Goal: Navigation & Orientation: Go to known website

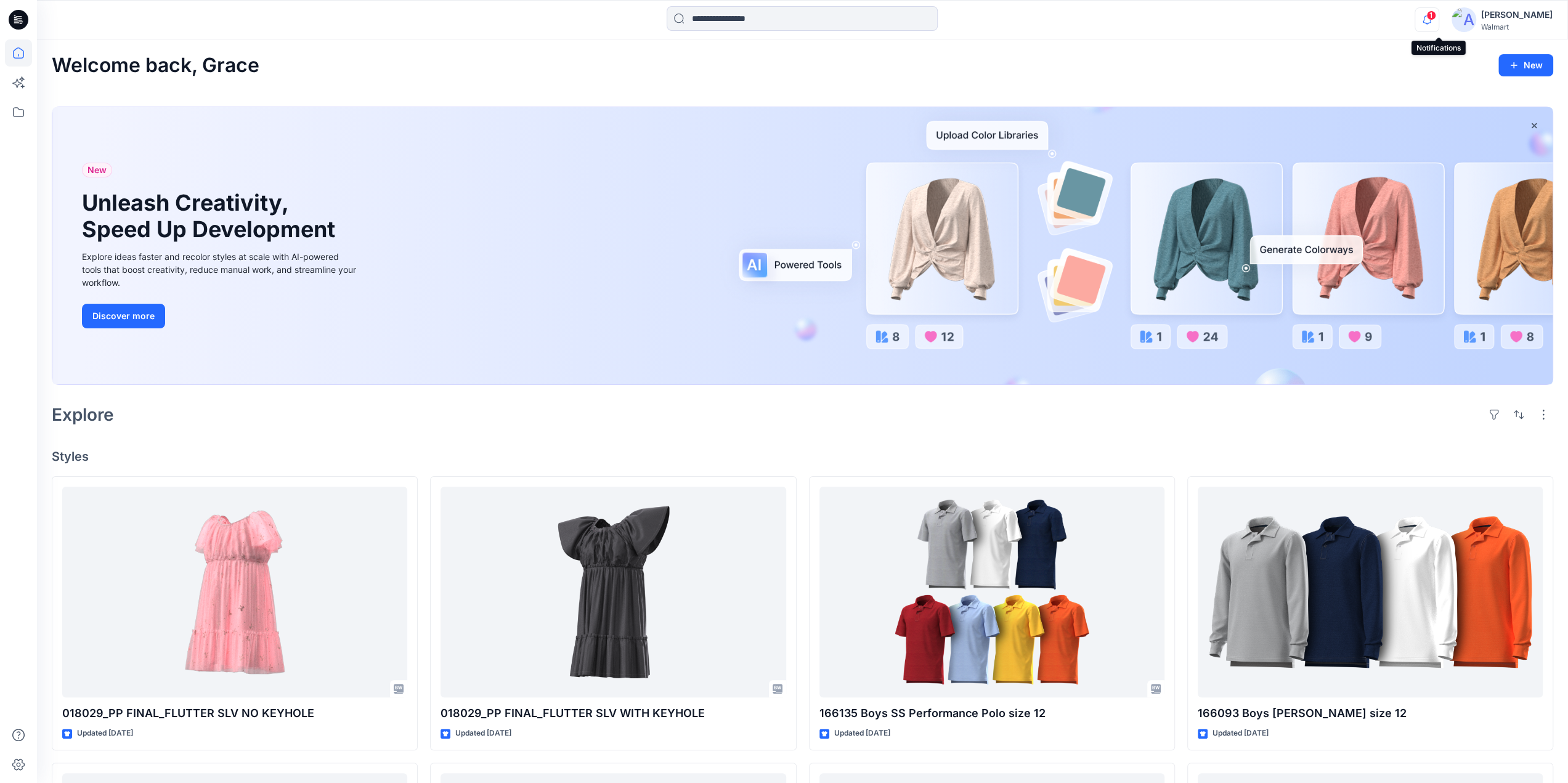
click at [1438, 19] on icon "button" at bounding box center [1427, 19] width 24 height 24
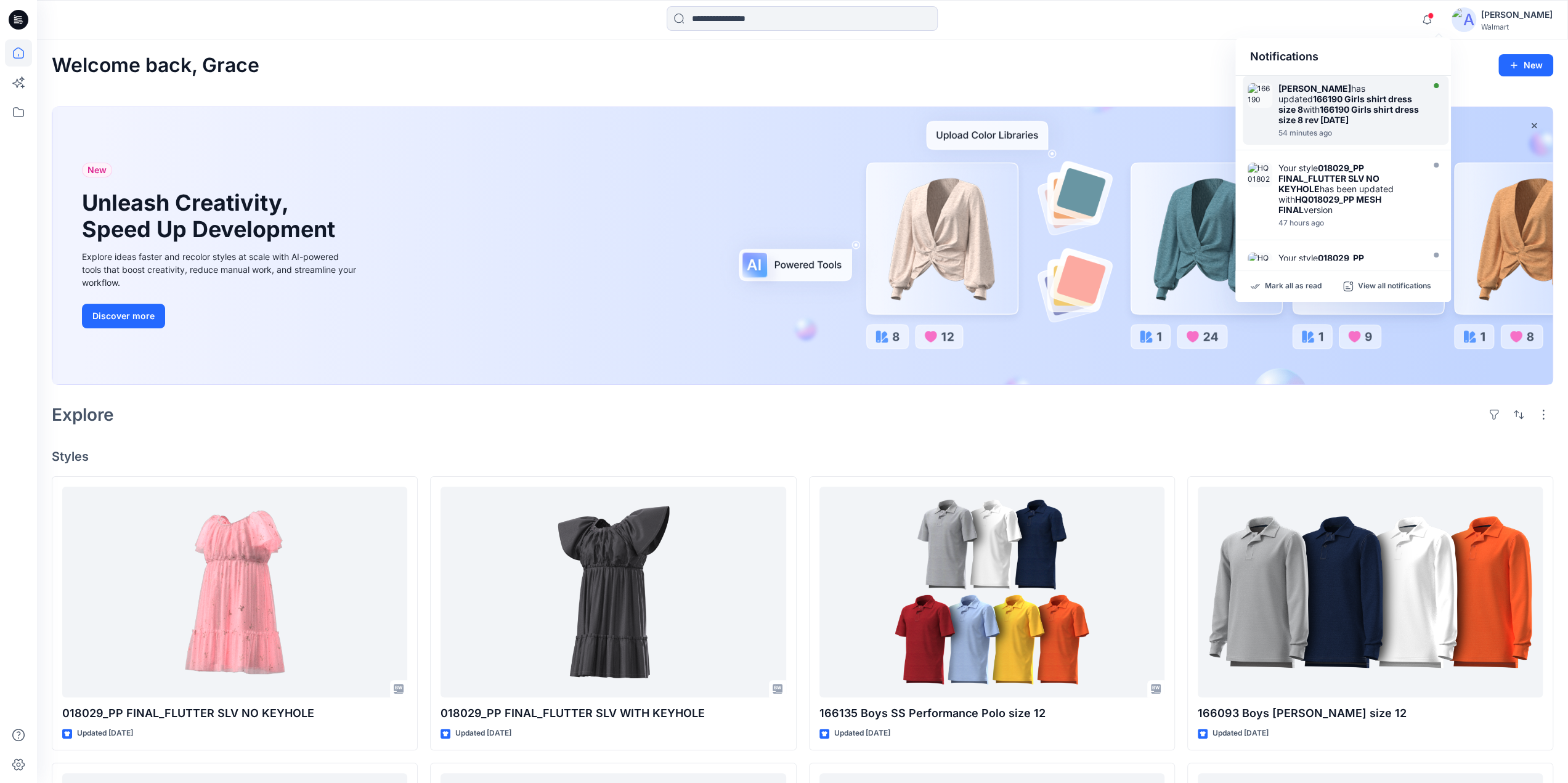
click at [1337, 102] on strong "166190 Girls shirt dress size 8" at bounding box center [1345, 104] width 134 height 21
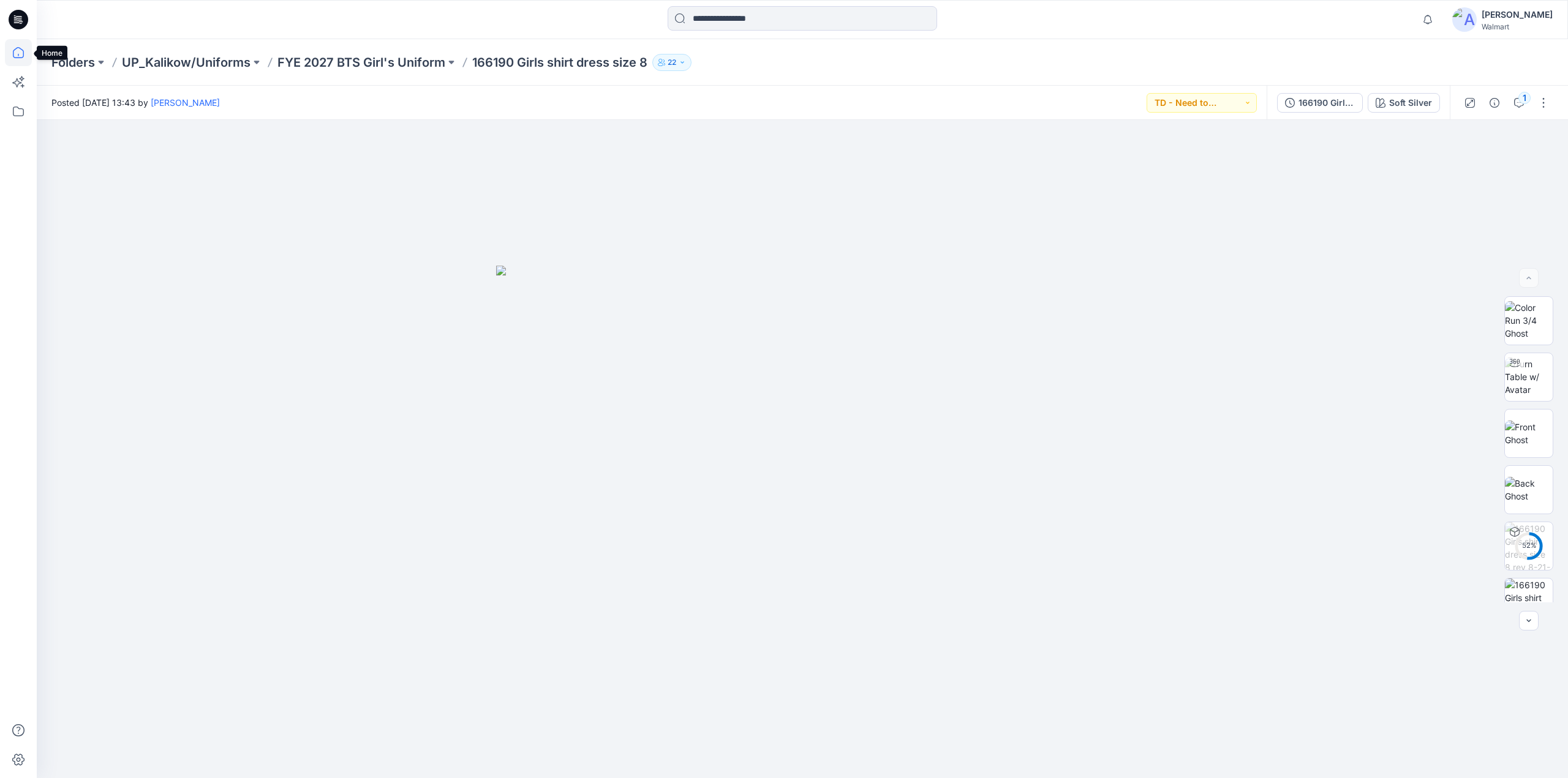
click at [17, 53] on icon at bounding box center [18, 52] width 27 height 27
